Goal: Task Accomplishment & Management: Use online tool/utility

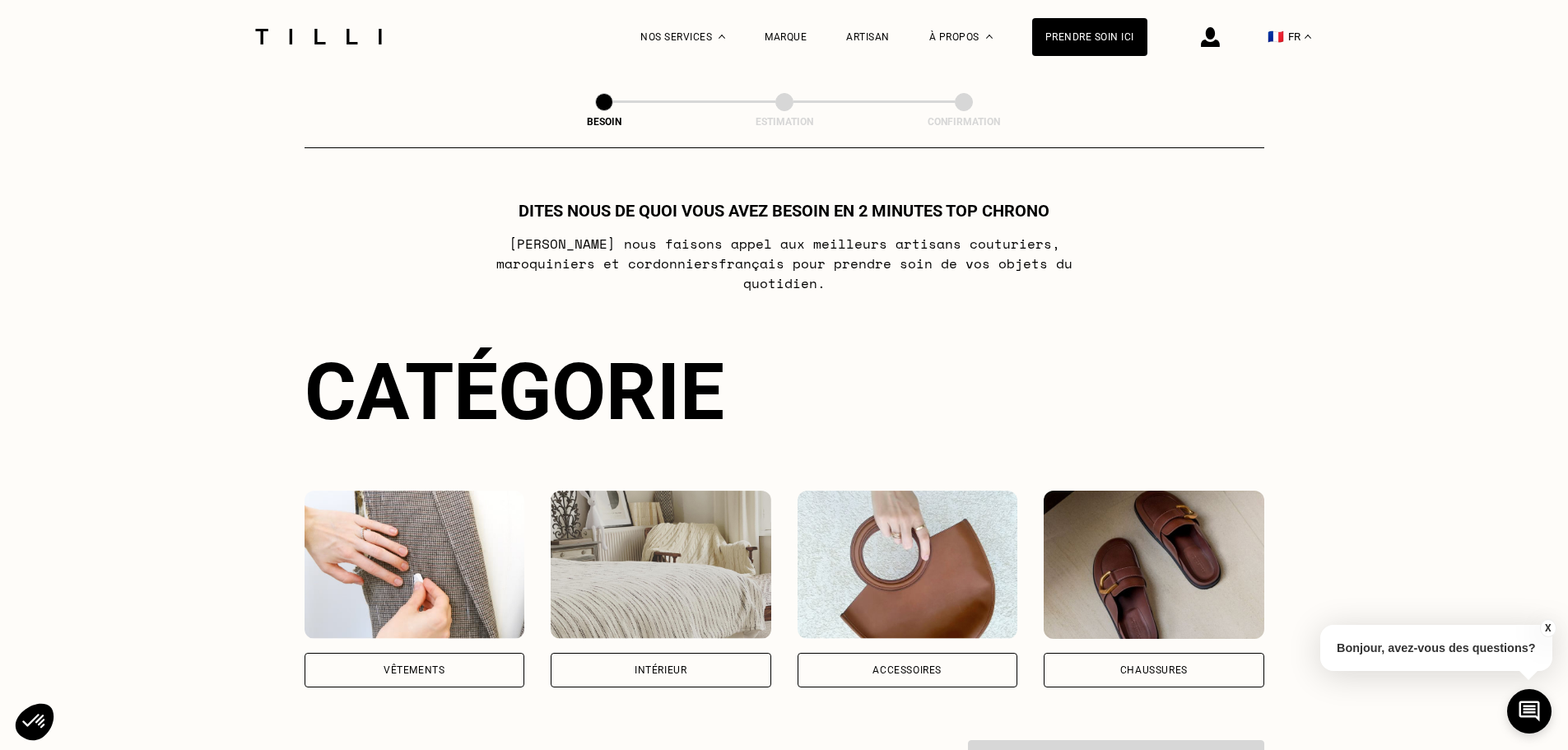
click at [474, 653] on div "Vêtements" at bounding box center [415, 670] width 221 height 35
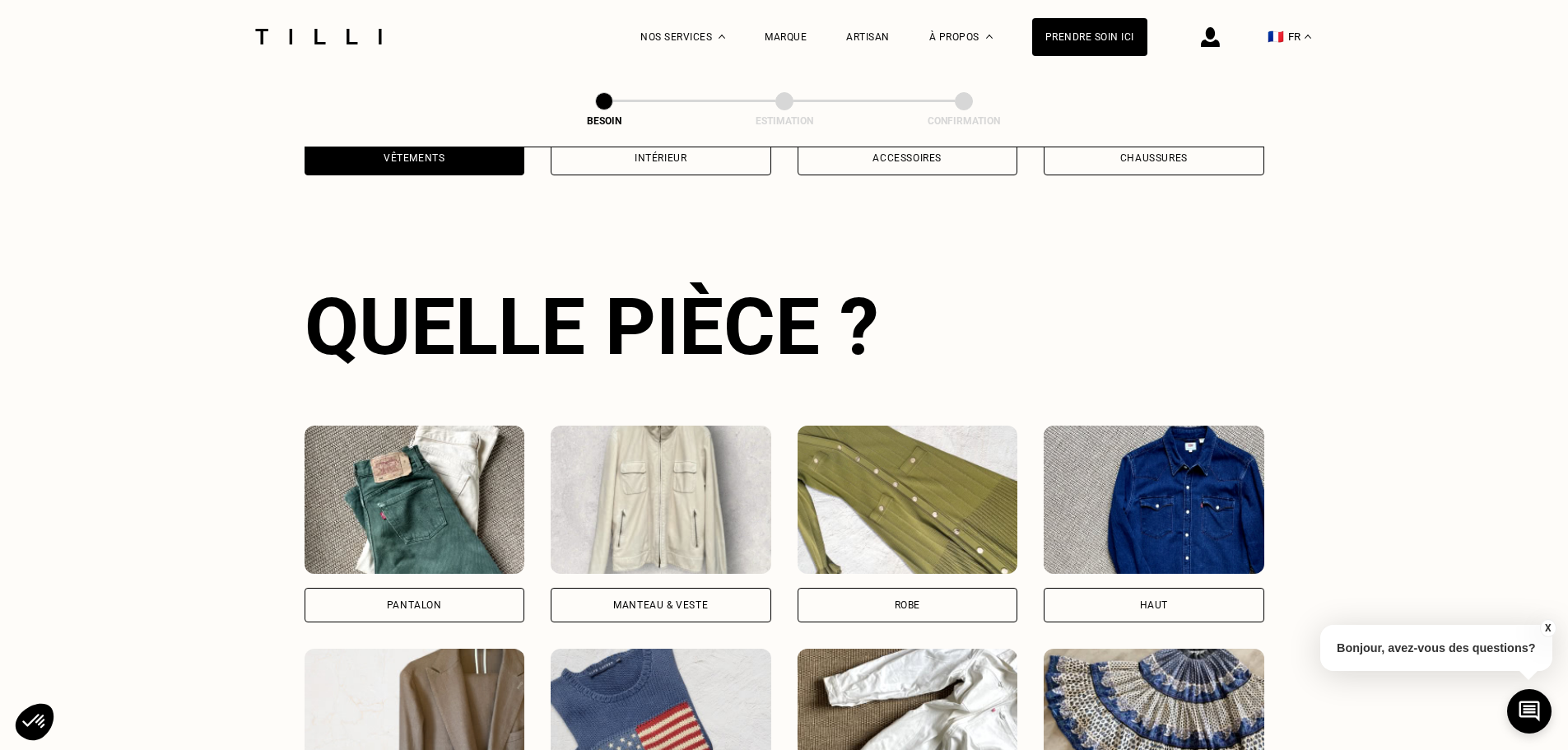
scroll to position [658, 0]
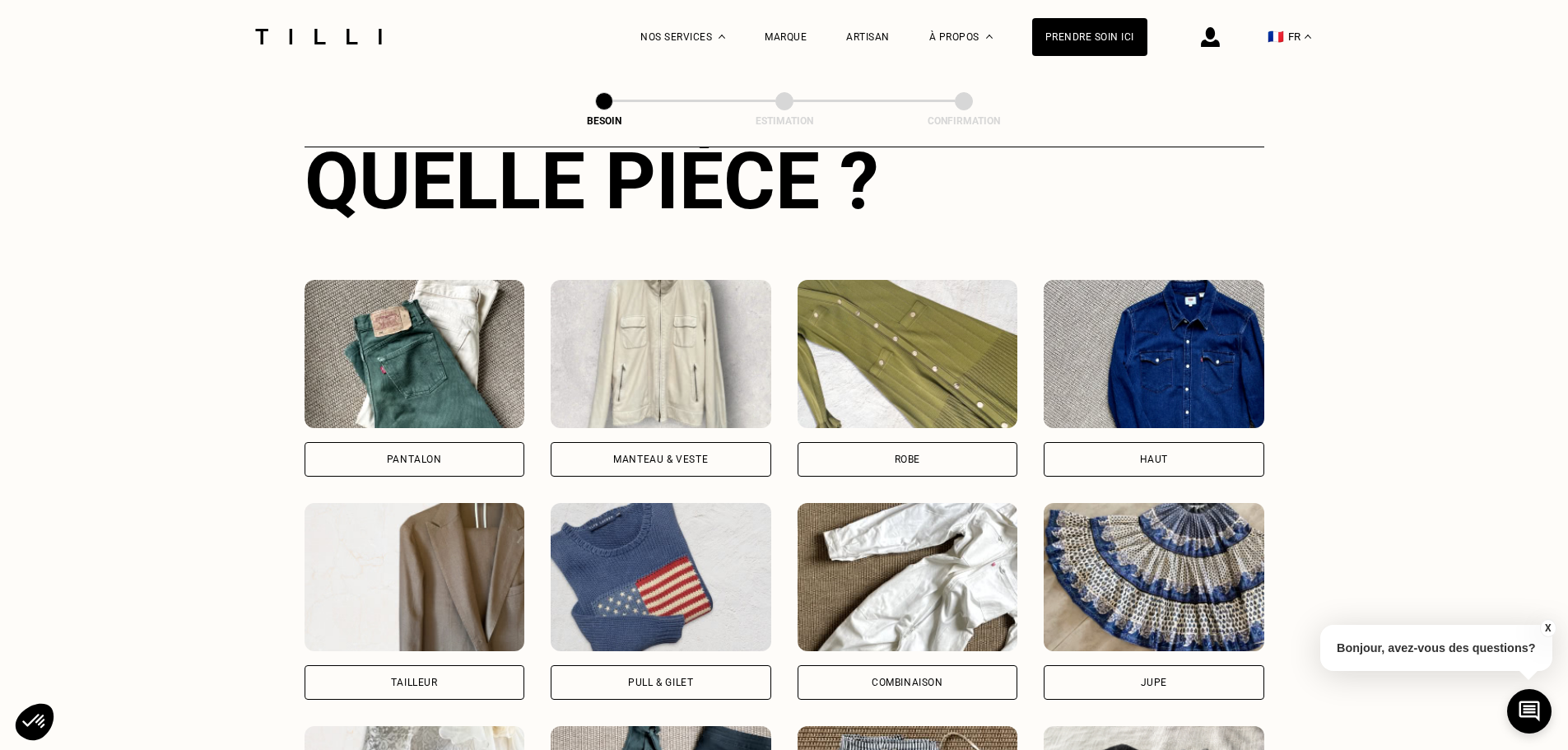
click at [864, 456] on div "Robe" at bounding box center [908, 459] width 221 height 35
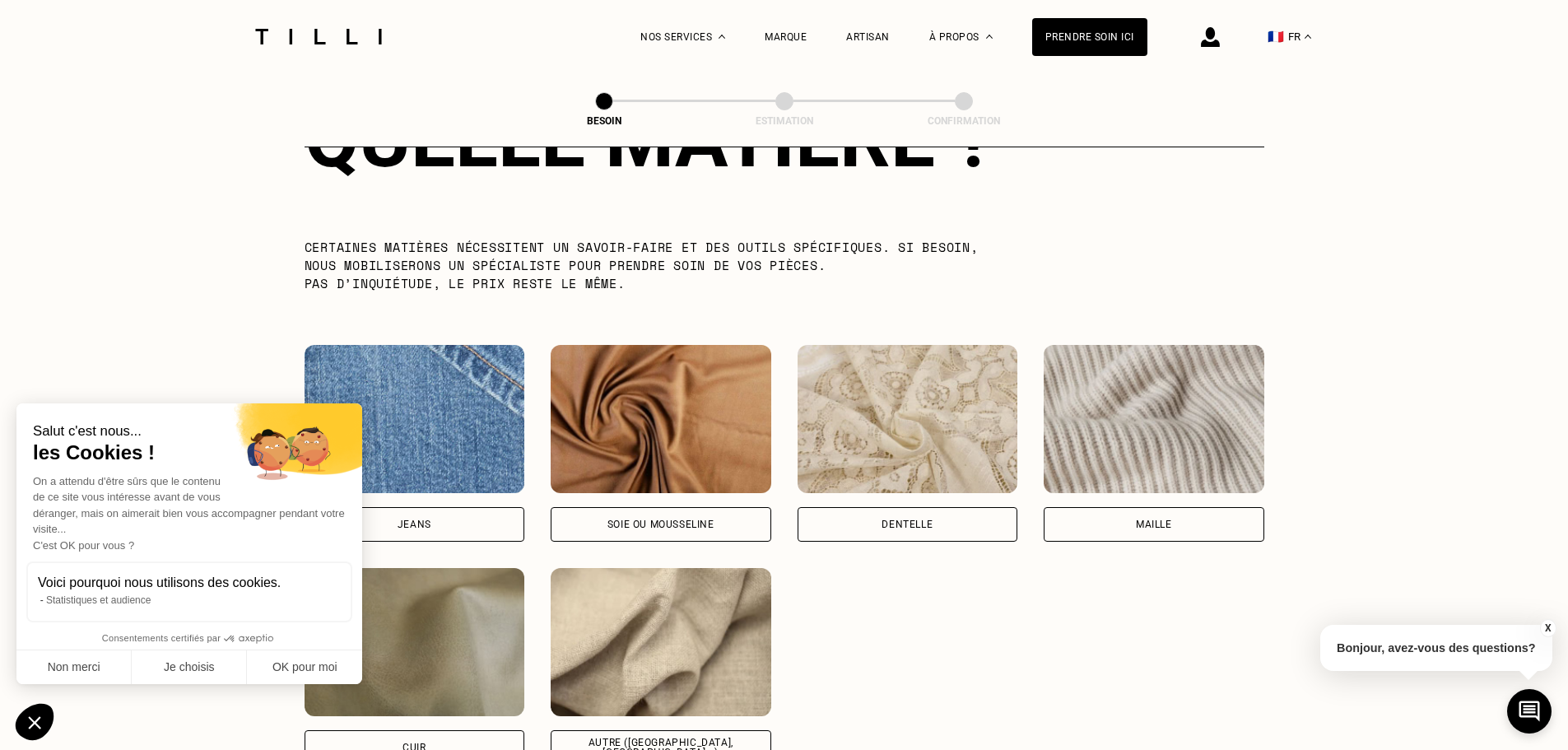
scroll to position [1600, 0]
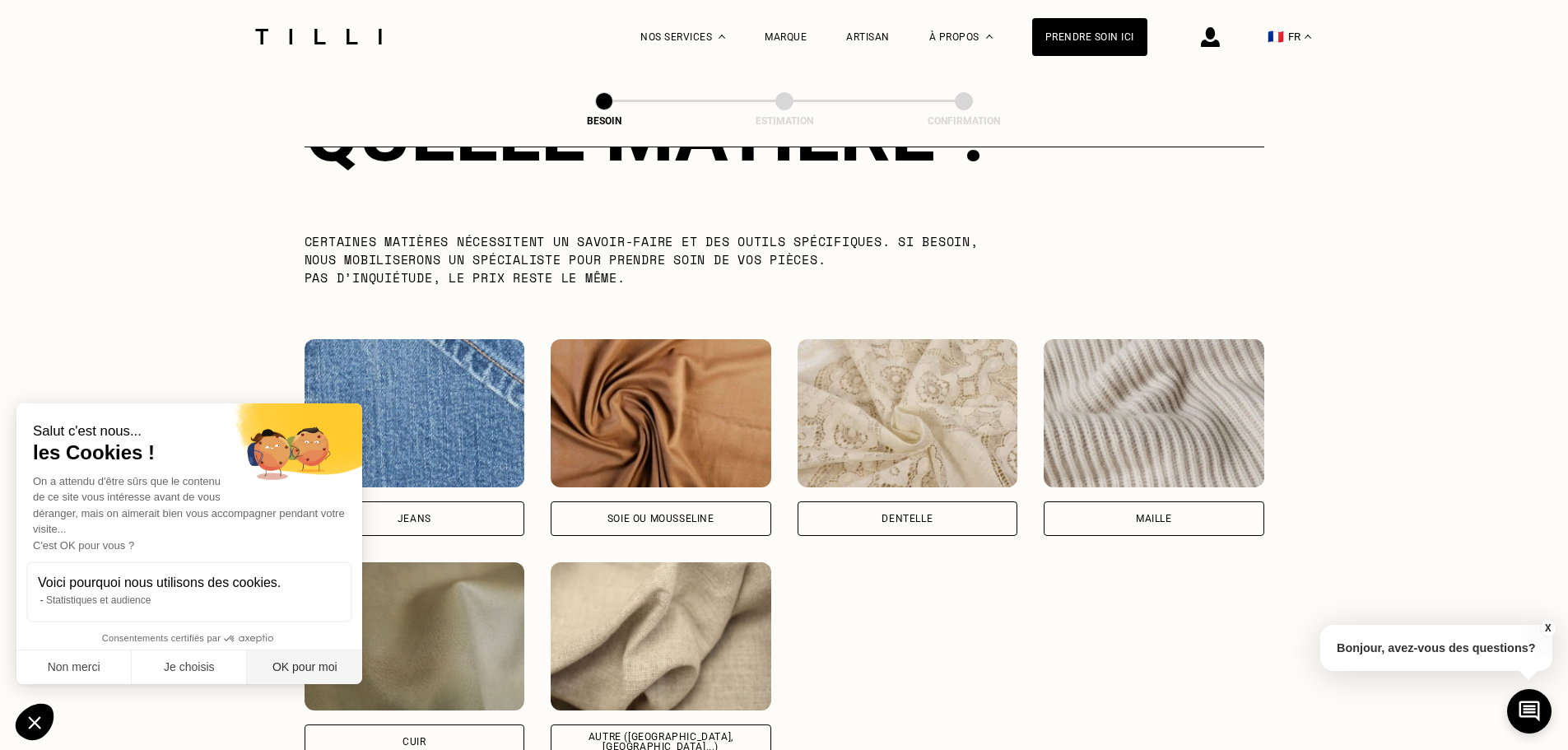
click at [295, 663] on button "OK pour moi" at bounding box center [304, 668] width 115 height 35
checkbox input "true"
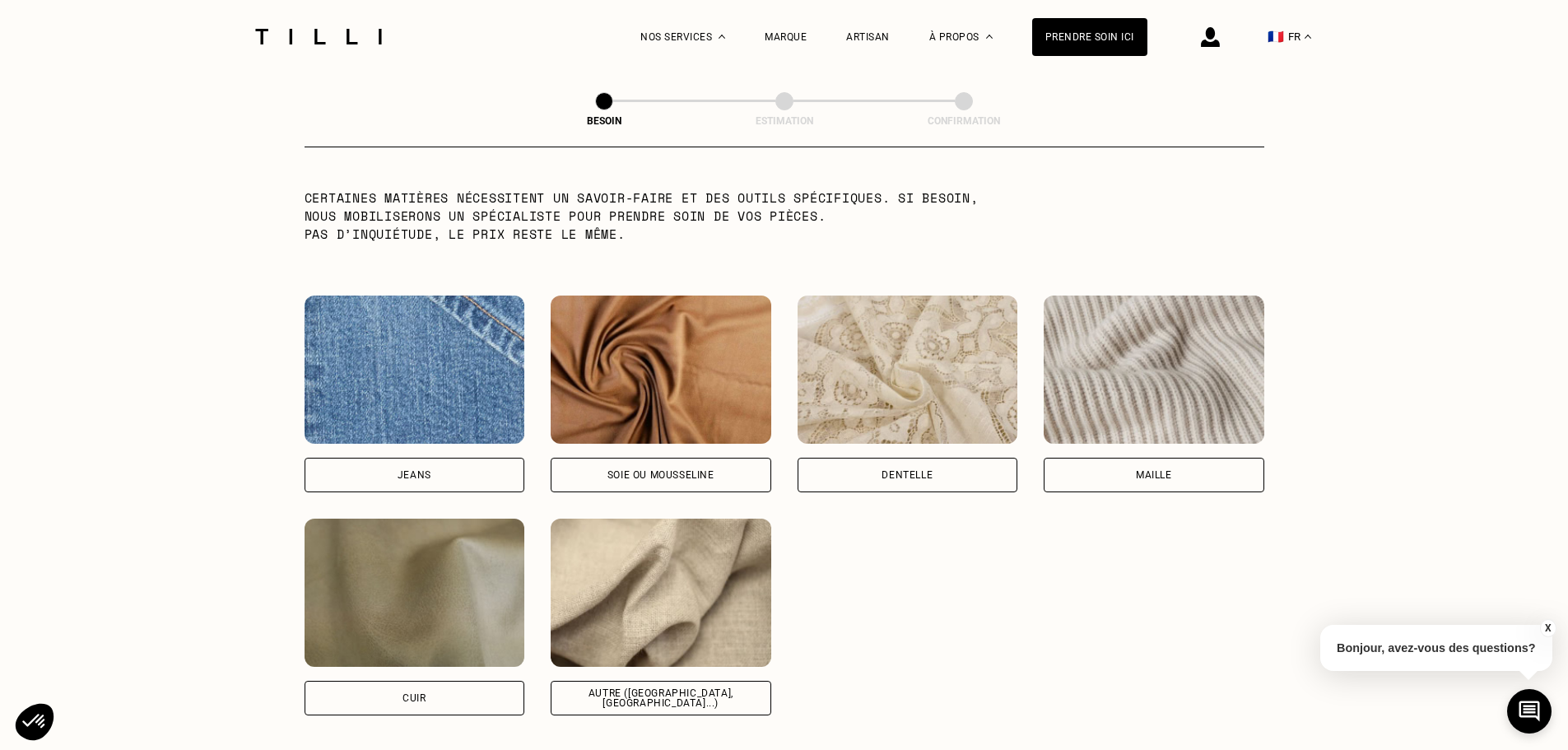
scroll to position [1682, 0]
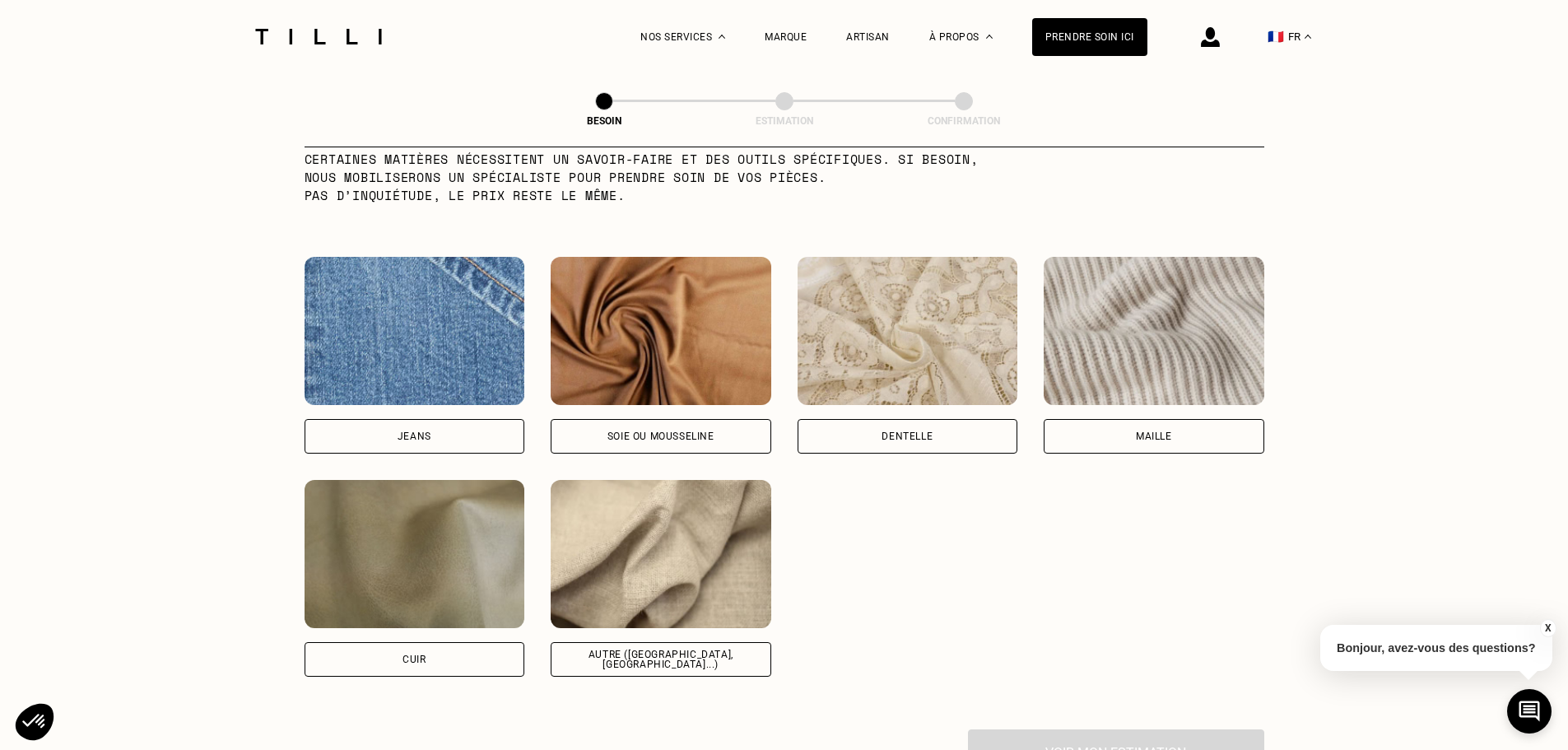
click at [1050, 568] on div "[PERSON_NAME] ou mousseline Dentelle Maille Attention ! Pour le moment, nous tr…" at bounding box center [784, 466] width 960 height 420
click at [646, 432] on div "Soie ou mousseline" at bounding box center [661, 436] width 107 height 10
select select "FR"
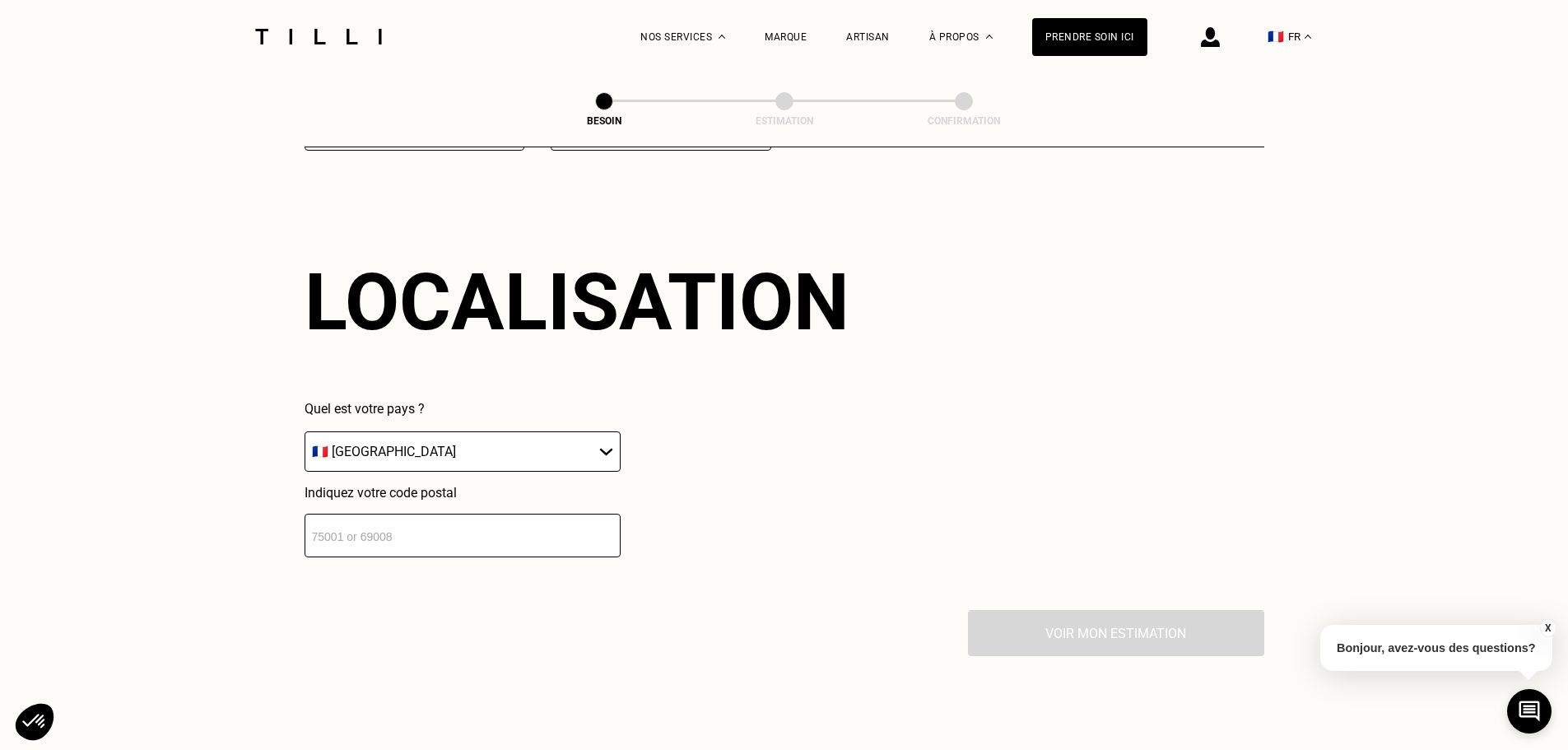
scroll to position [2214, 0]
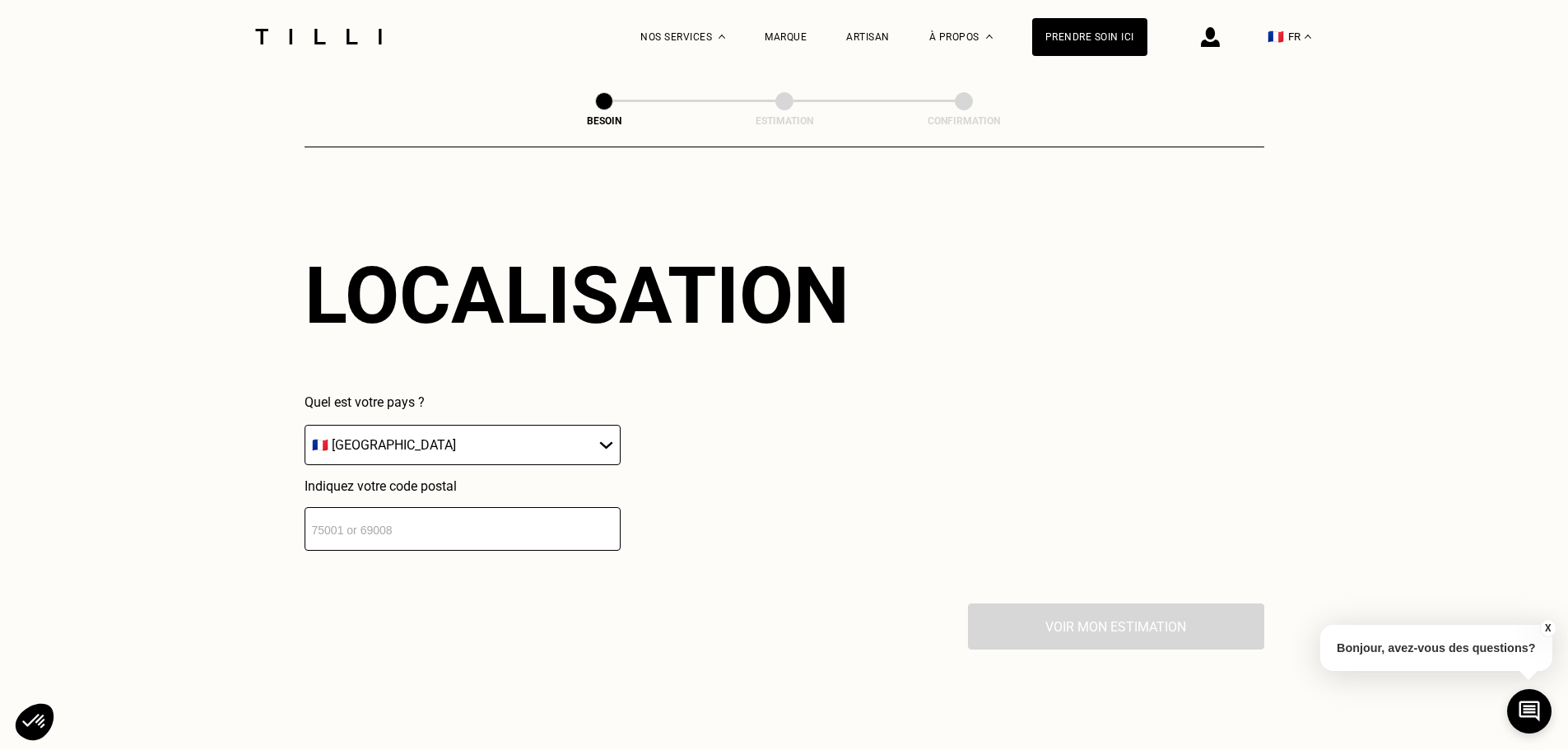
click at [389, 538] on input "number" at bounding box center [463, 529] width 316 height 44
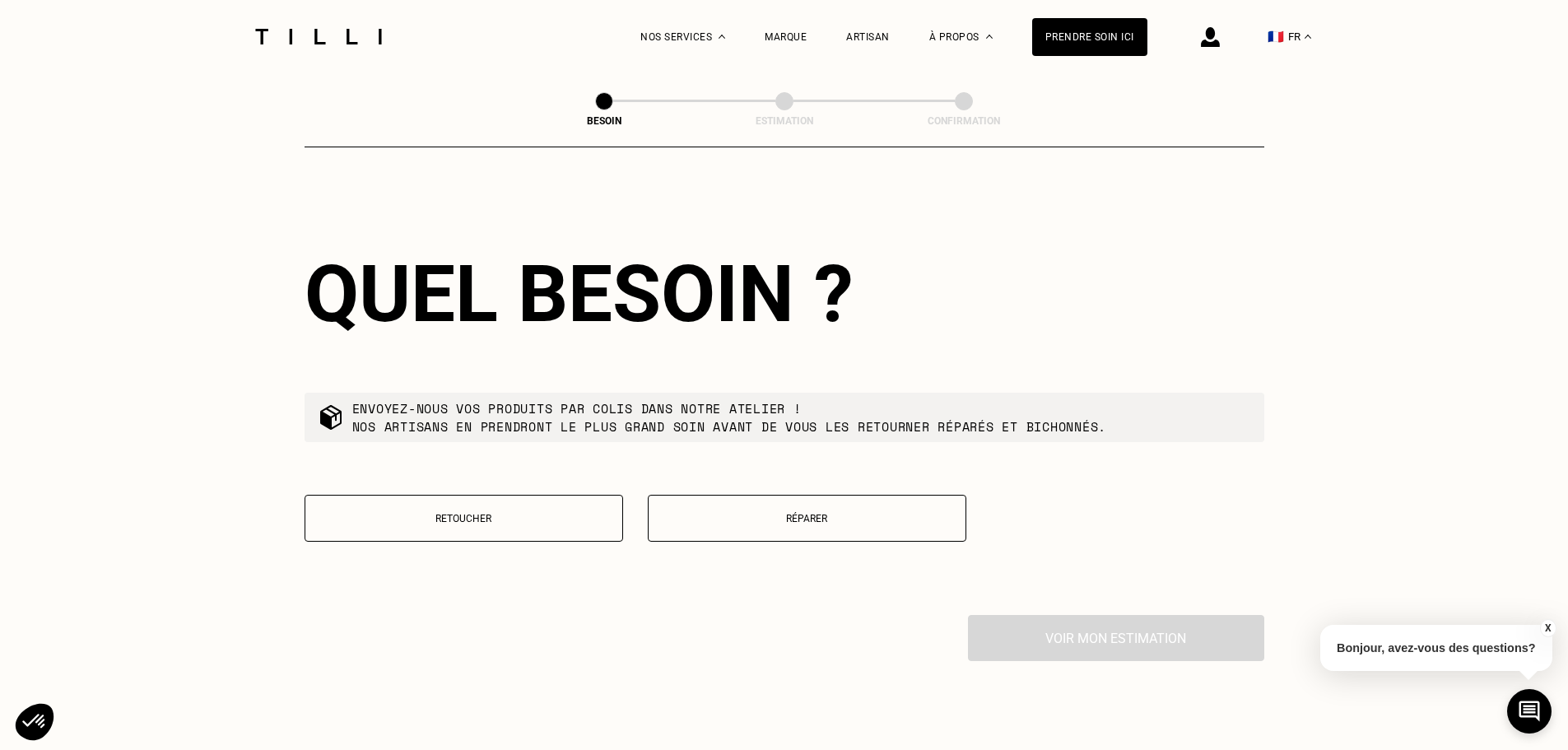
scroll to position [2624, 0]
type input "95550"
click at [500, 513] on p "Retoucher" at bounding box center [464, 517] width 300 height 12
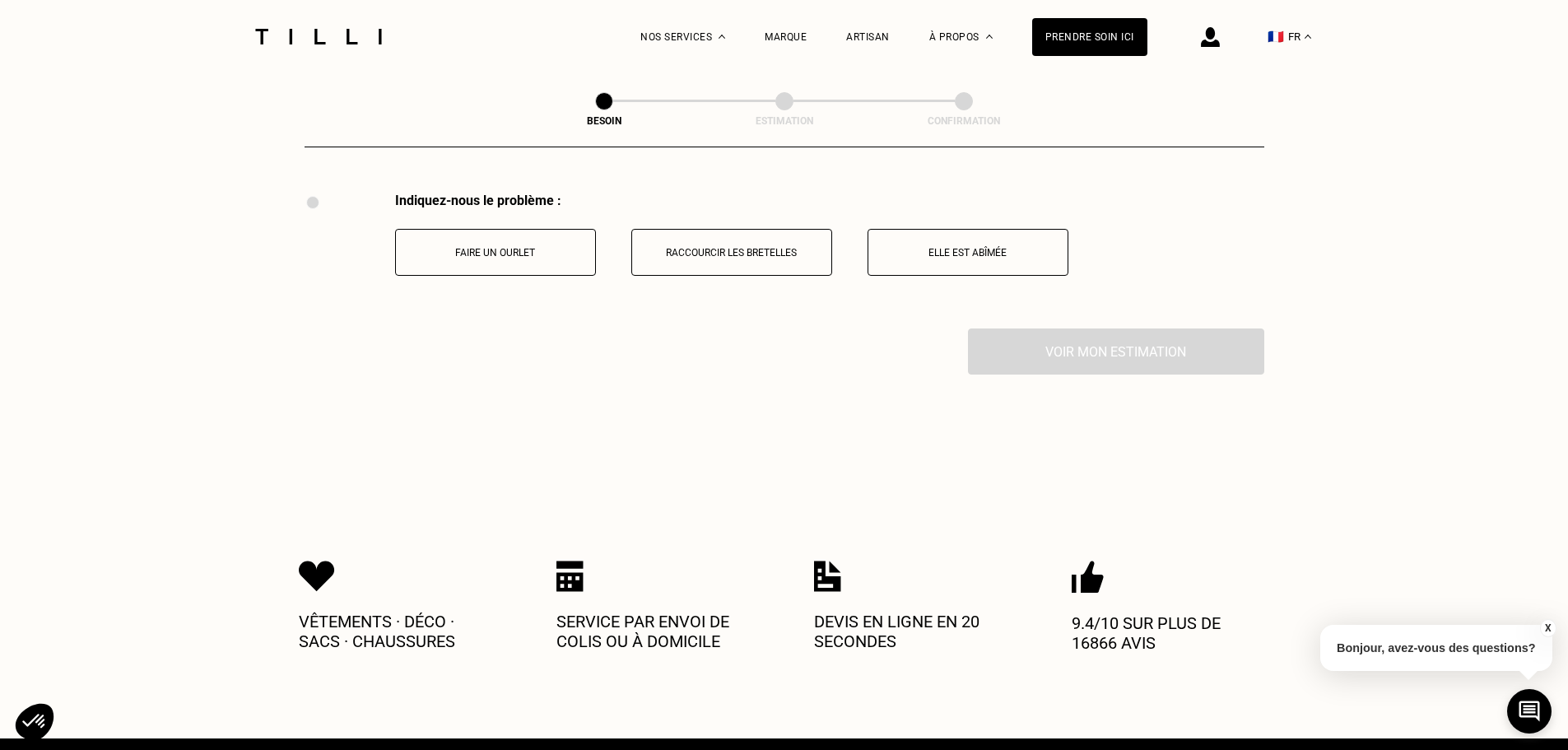
scroll to position [3046, 0]
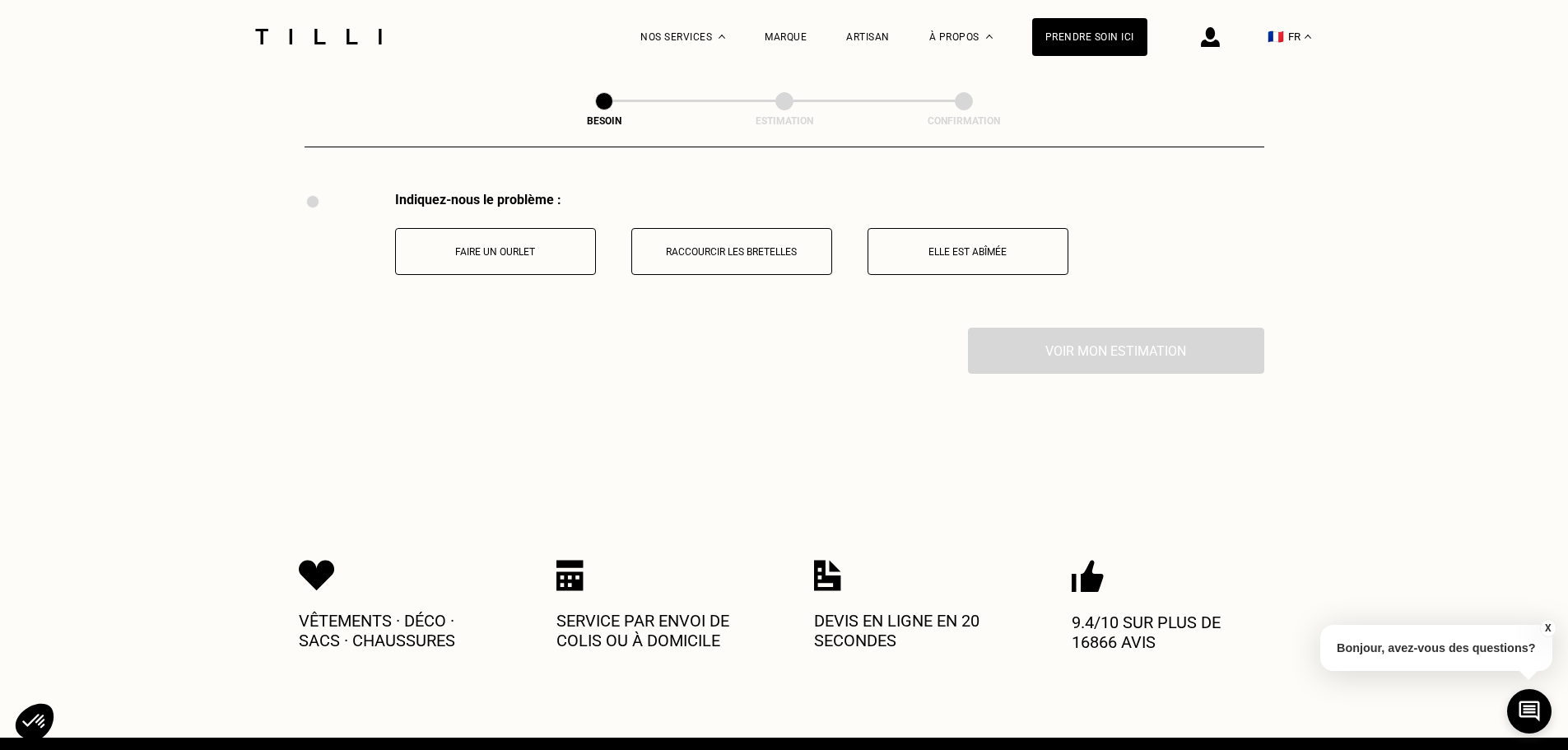
click at [555, 248] on p "Faire un ourlet" at bounding box center [495, 251] width 183 height 12
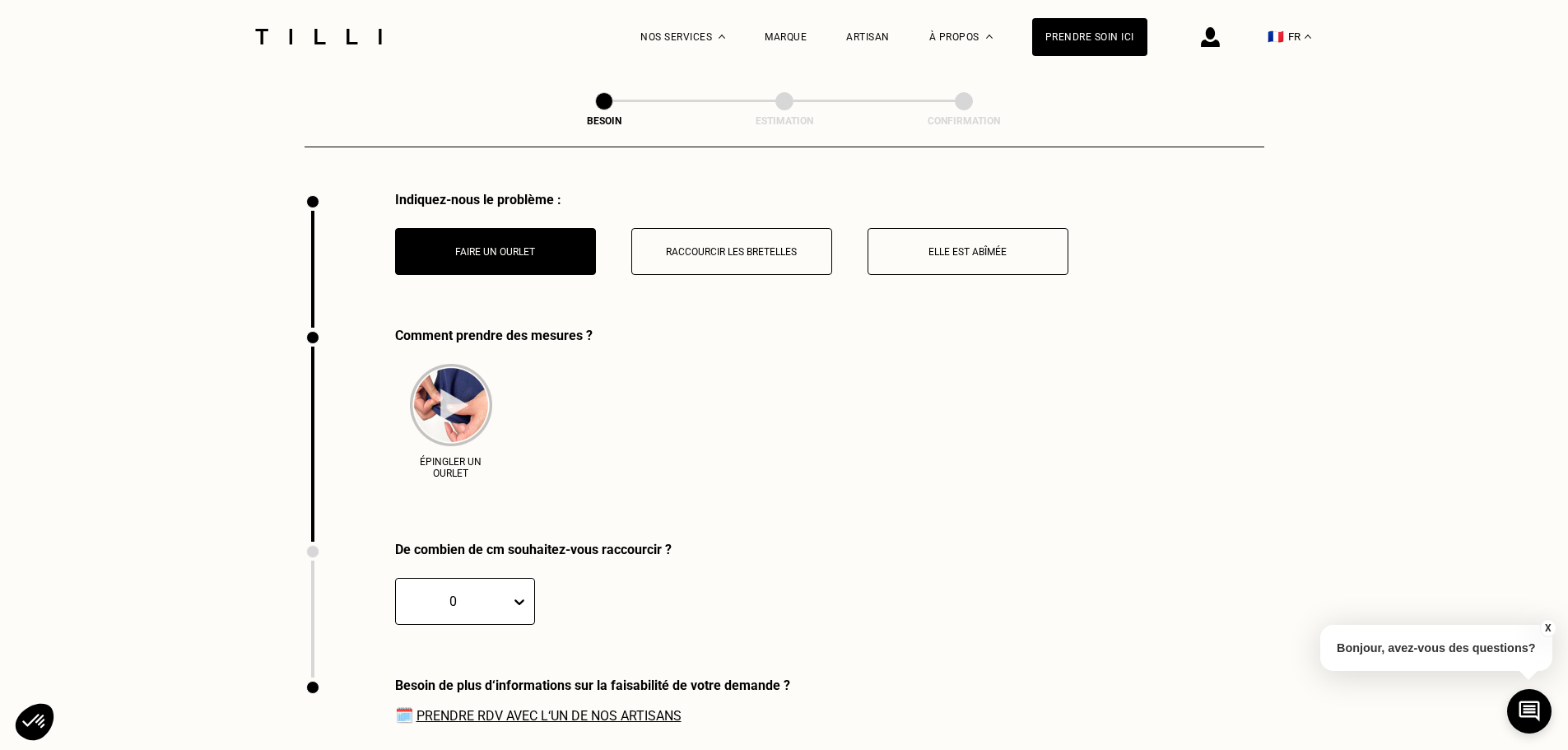
scroll to position [3183, 0]
